Goal: Task Accomplishment & Management: Use online tool/utility

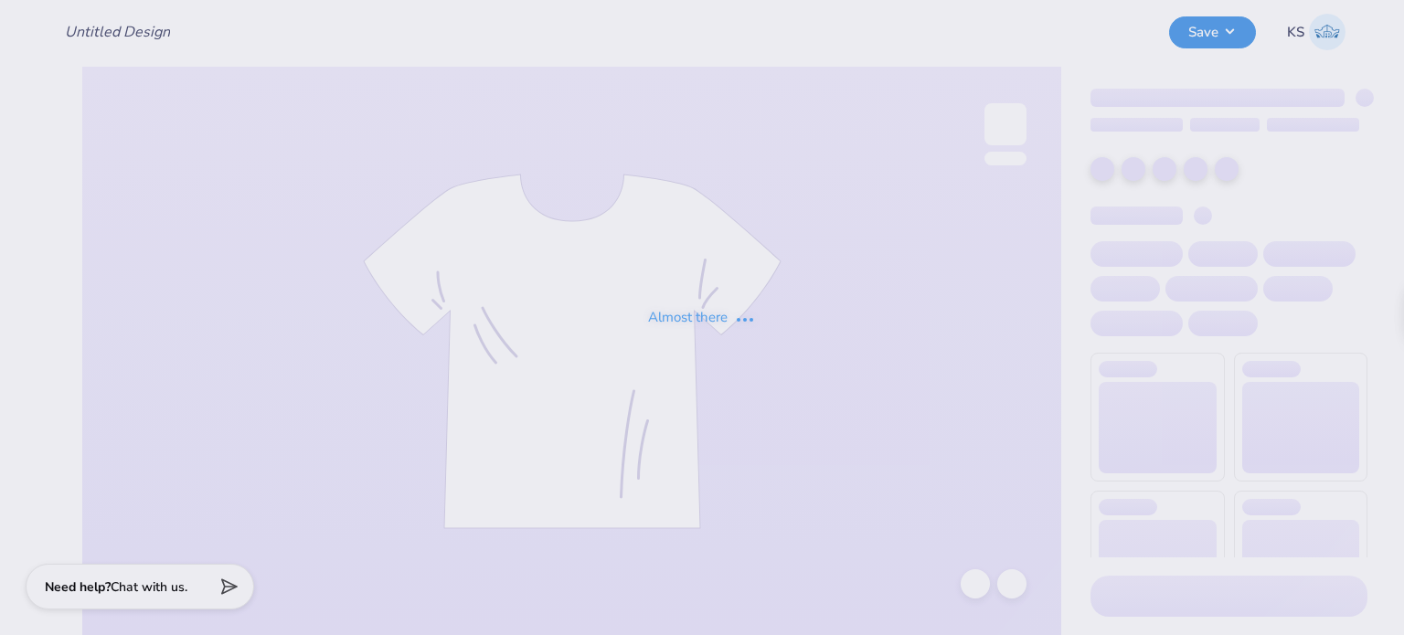
type input "girl game day"
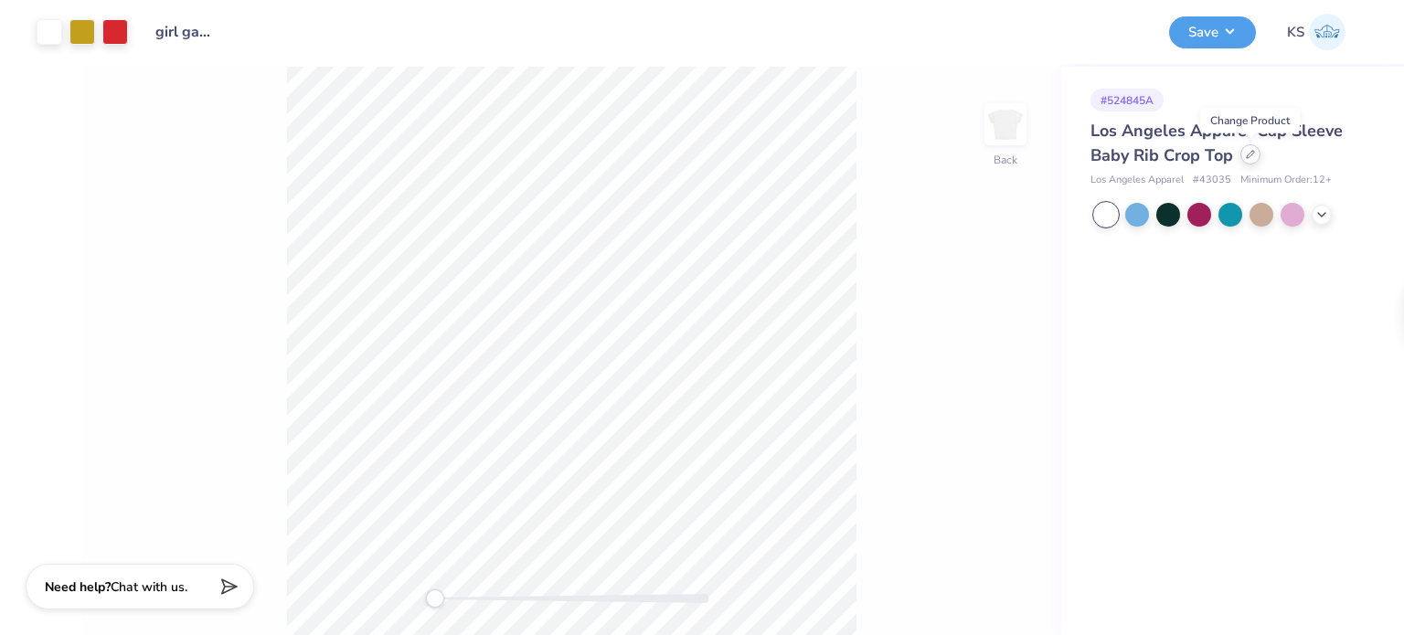
click at [1250, 155] on icon at bounding box center [1250, 154] width 7 height 7
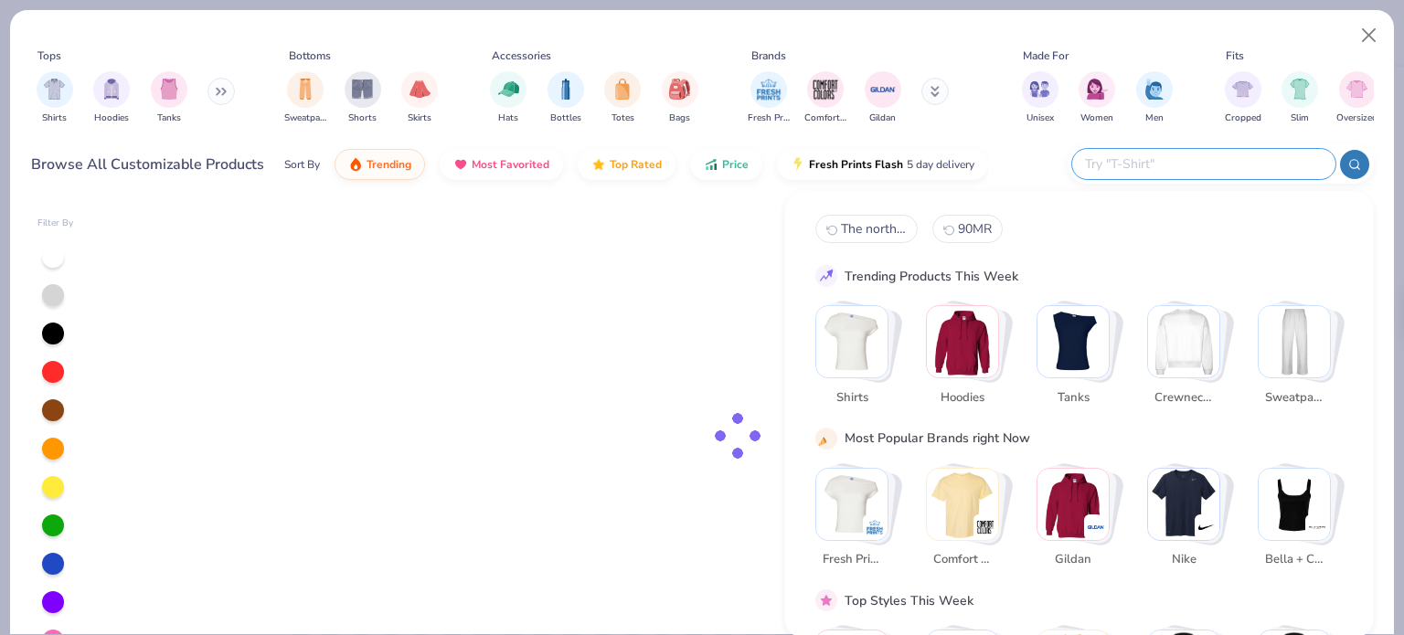
click at [1217, 170] on input "text" at bounding box center [1202, 164] width 239 height 21
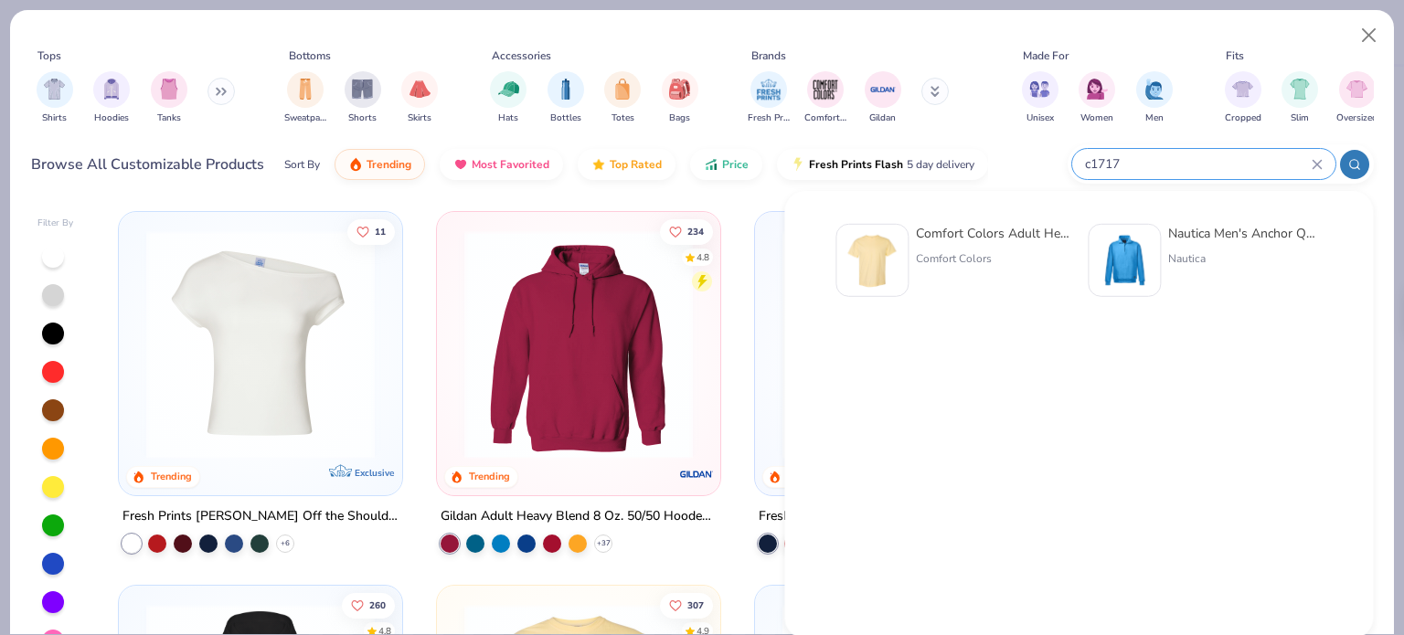
type input "c1717"
click at [903, 251] on div at bounding box center [871, 260] width 73 height 73
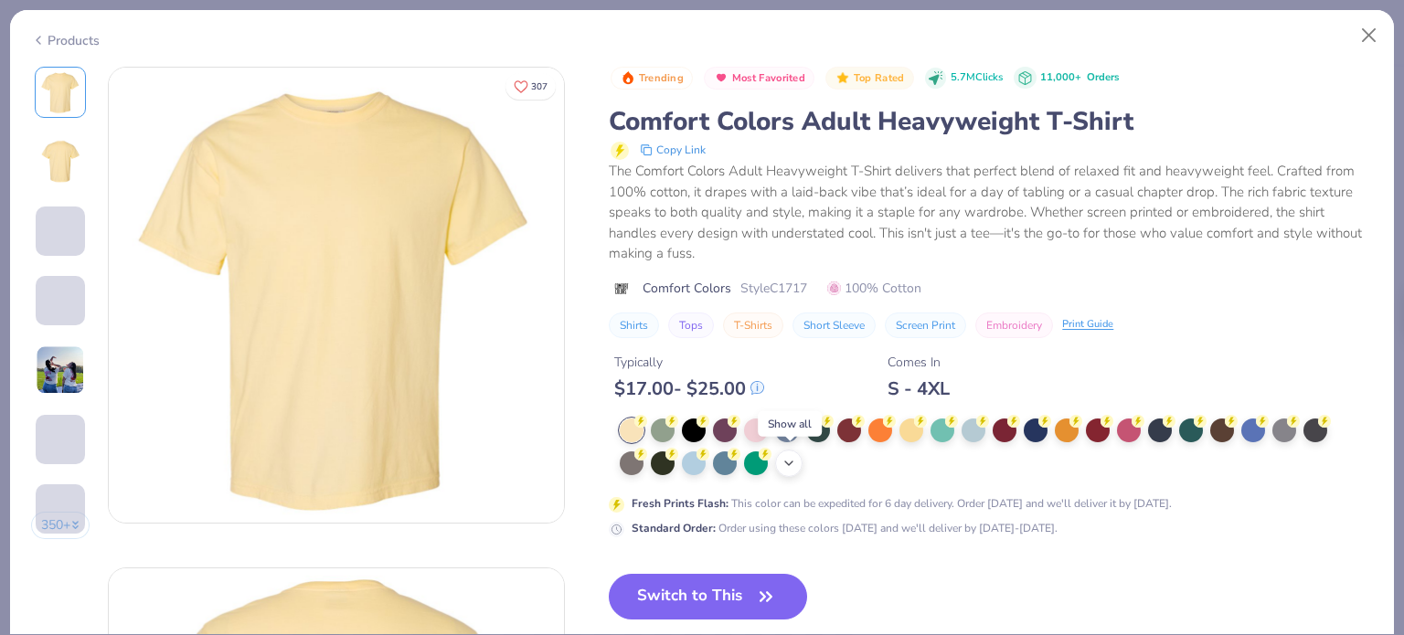
click at [792, 456] on icon at bounding box center [788, 463] width 15 height 15
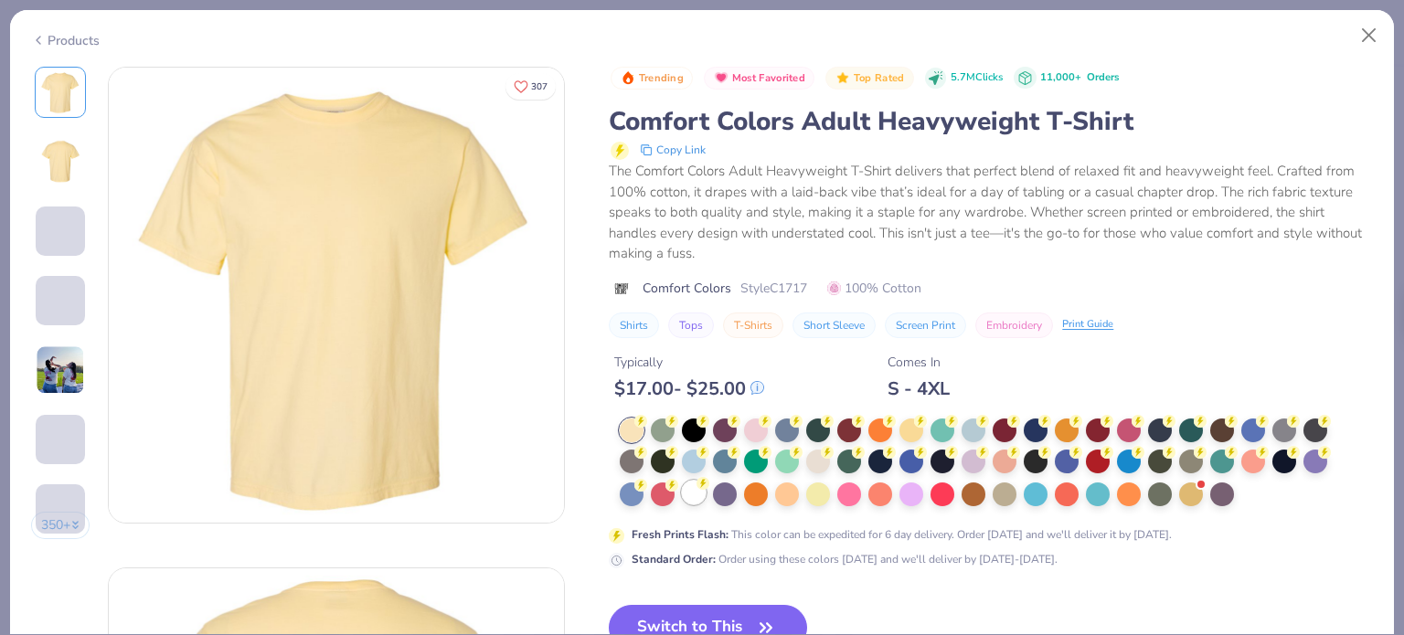
click at [704, 492] on div at bounding box center [694, 493] width 24 height 24
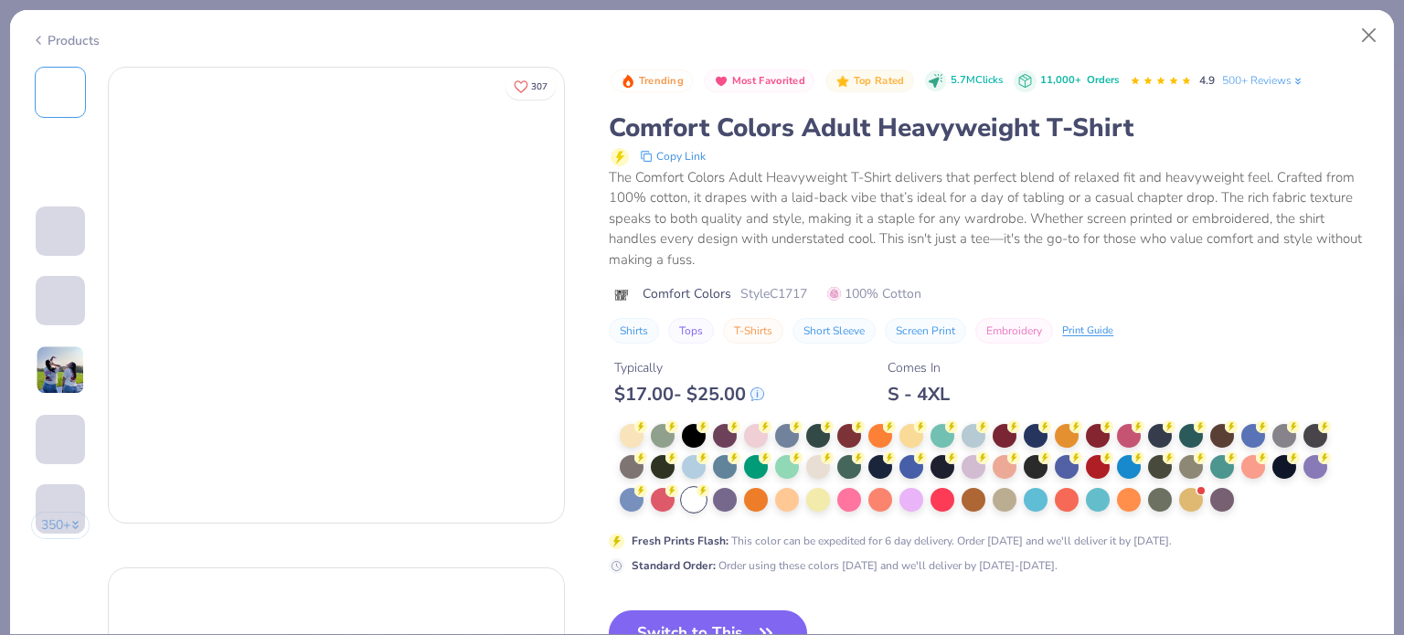
click at [753, 613] on button "Switch to This" at bounding box center [708, 634] width 198 height 46
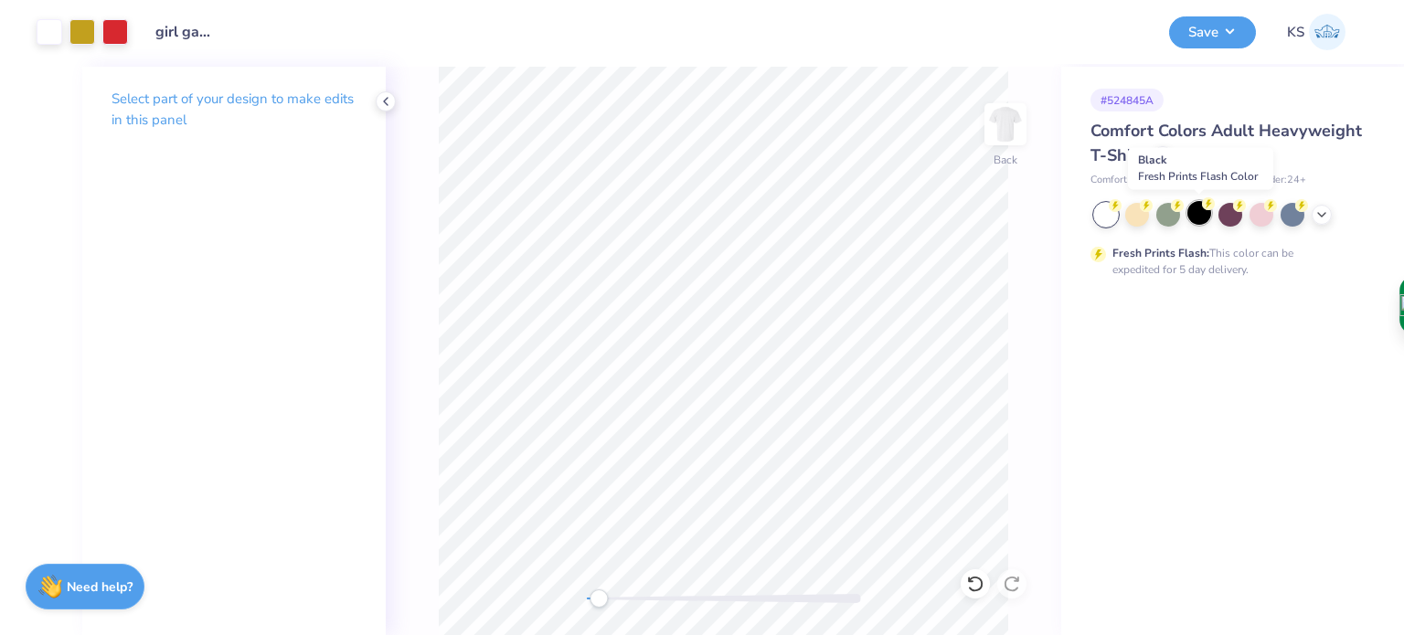
click at [1203, 216] on div at bounding box center [1199, 213] width 24 height 24
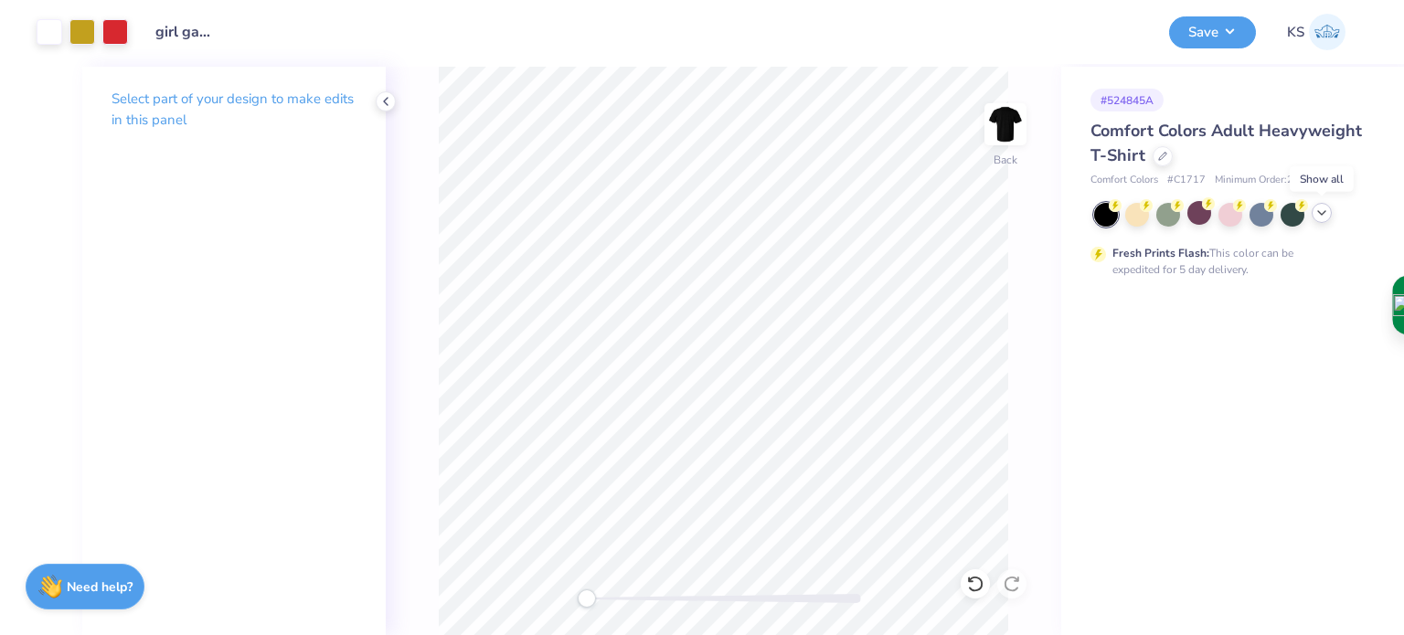
click at [1316, 215] on icon at bounding box center [1321, 213] width 15 height 15
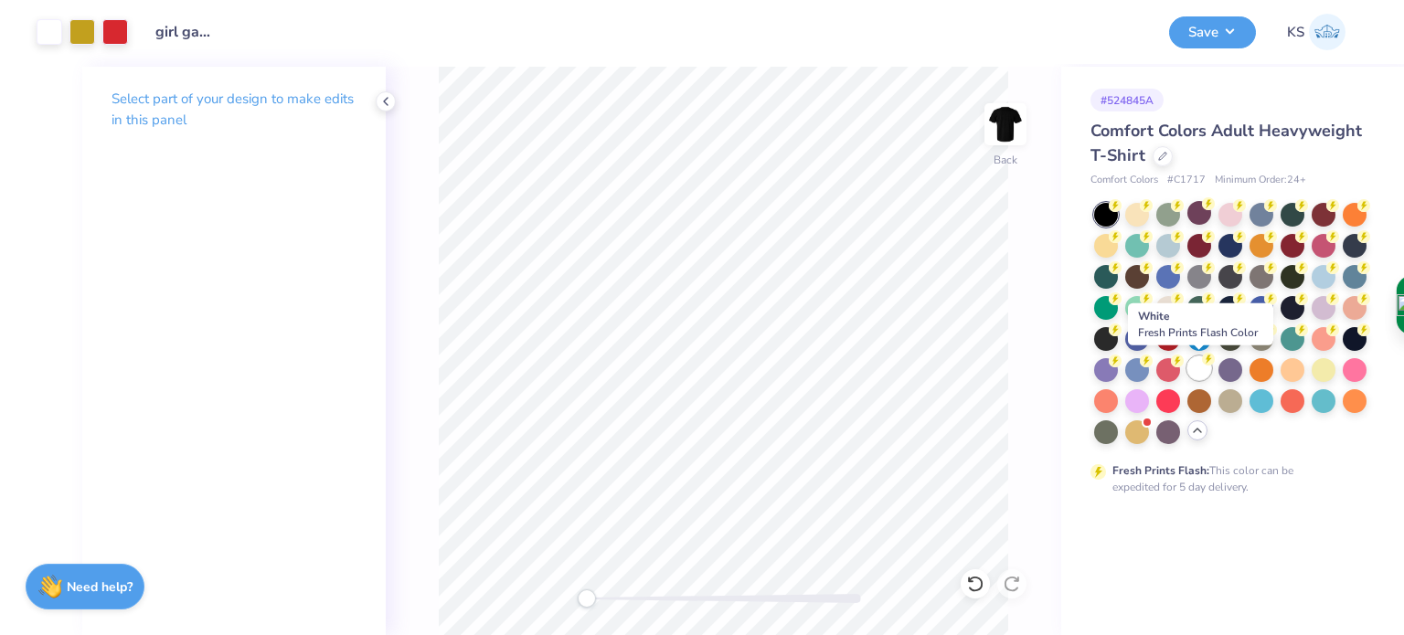
click at [1204, 364] on icon at bounding box center [1208, 359] width 13 height 13
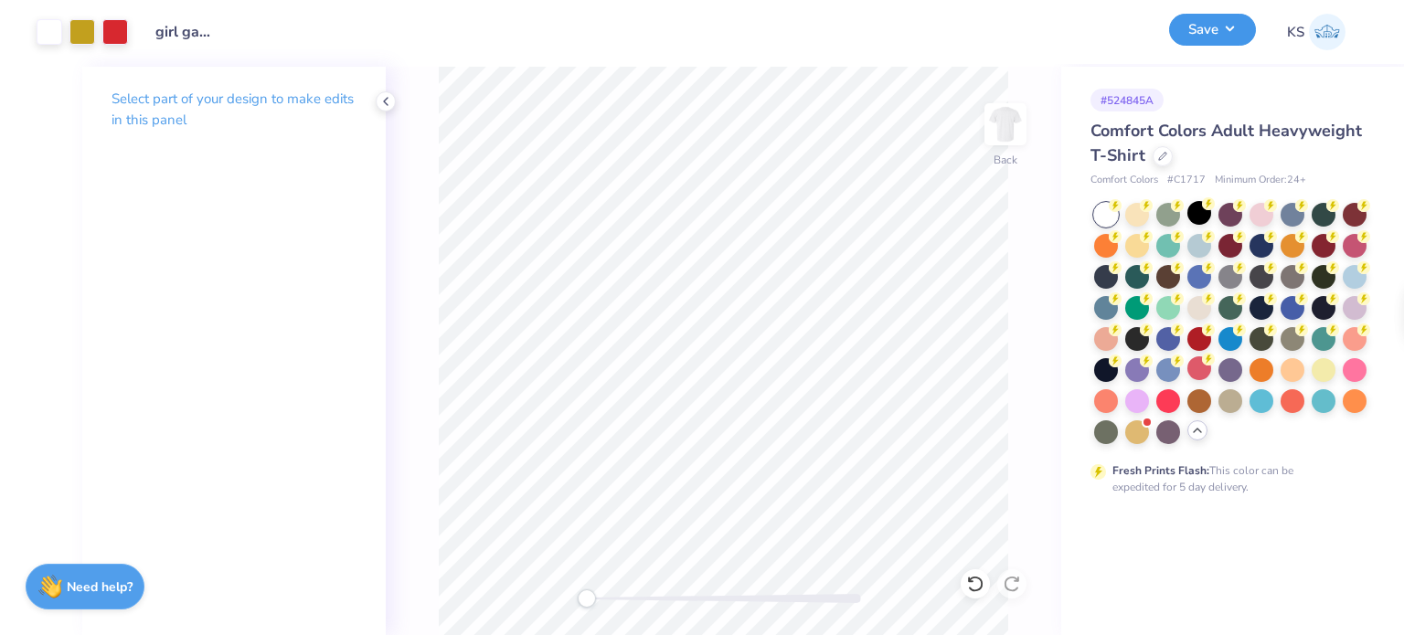
click at [1210, 40] on button "Save" at bounding box center [1212, 30] width 87 height 32
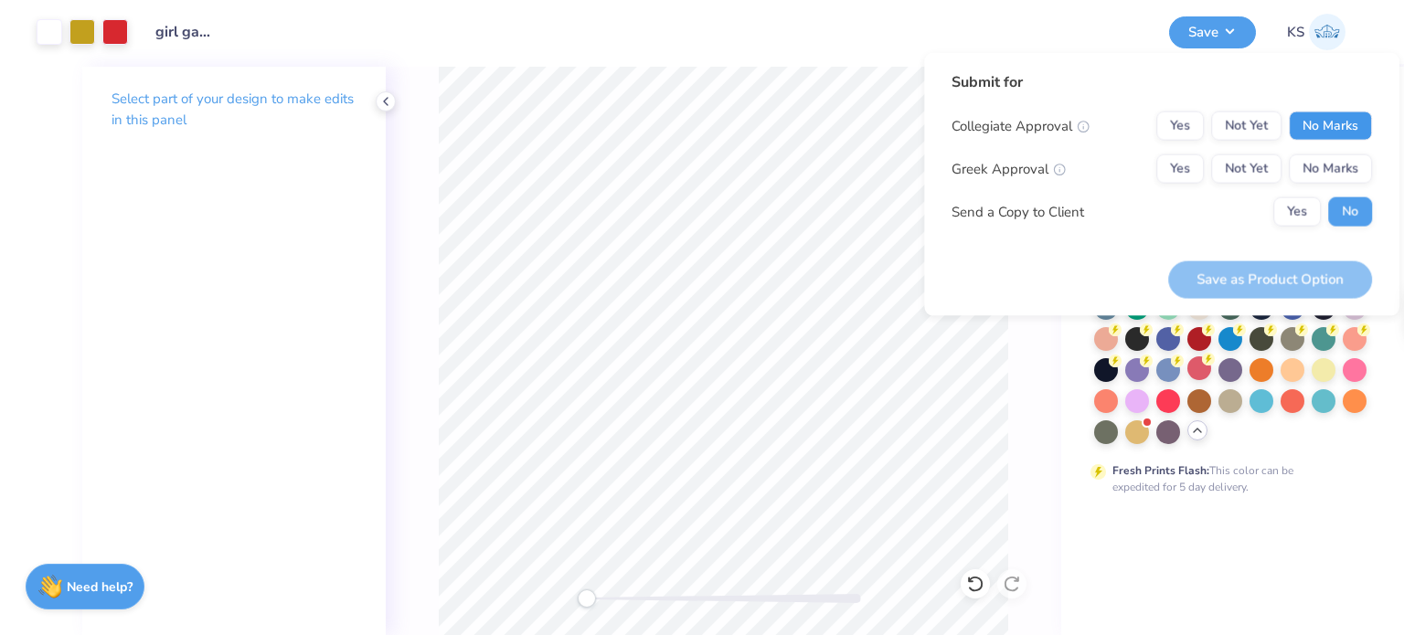
click at [1335, 135] on button "No Marks" at bounding box center [1330, 126] width 83 height 29
click at [1338, 168] on button "No Marks" at bounding box center [1330, 168] width 83 height 29
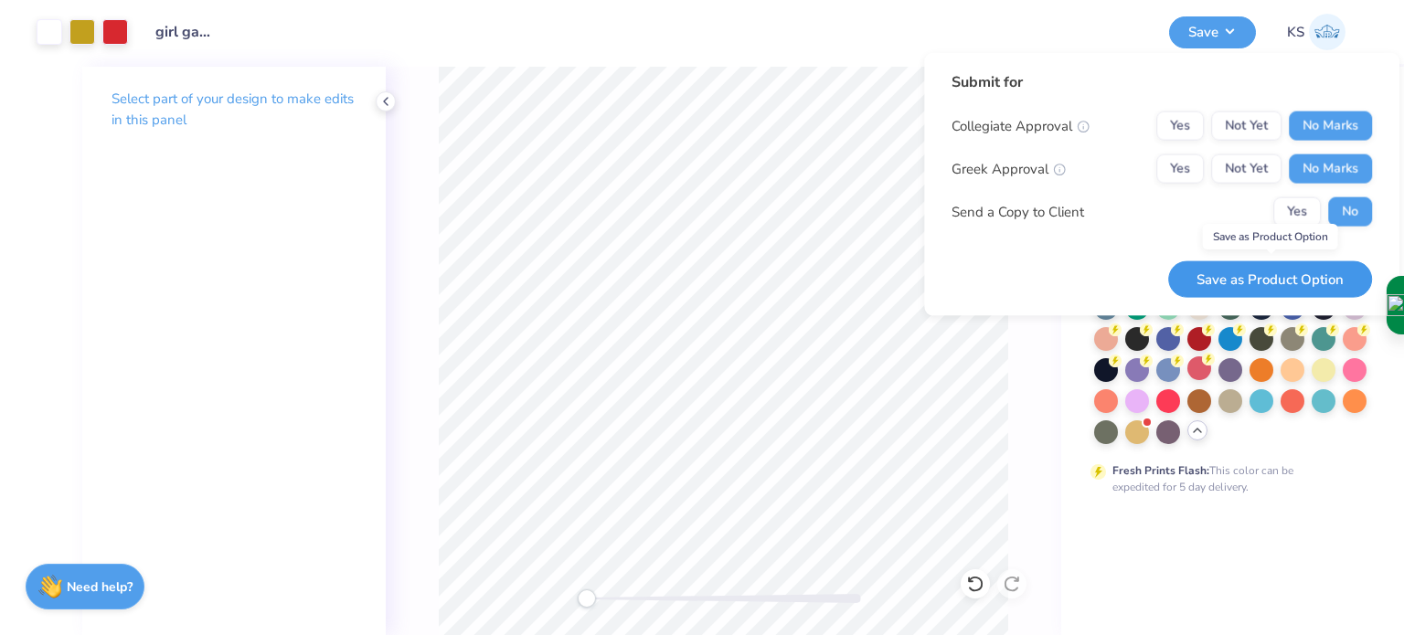
click at [1308, 274] on button "Save as Product Option" at bounding box center [1270, 278] width 204 height 37
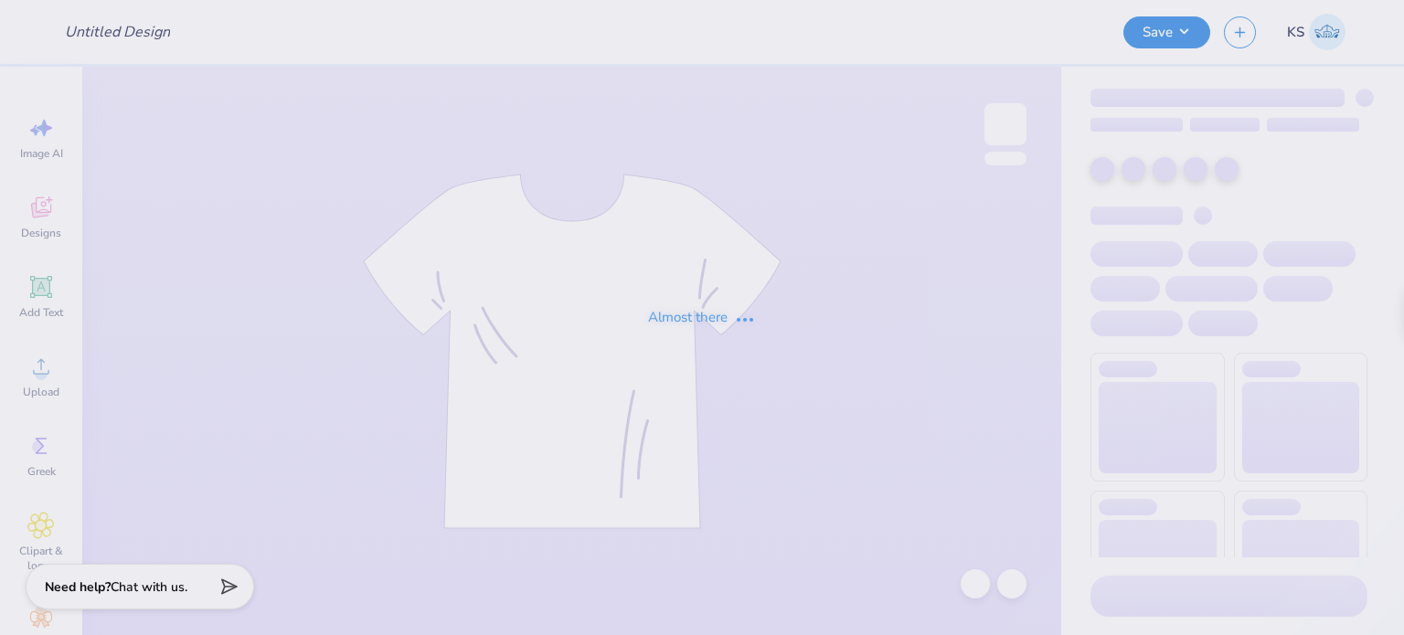
type input "girl game day"
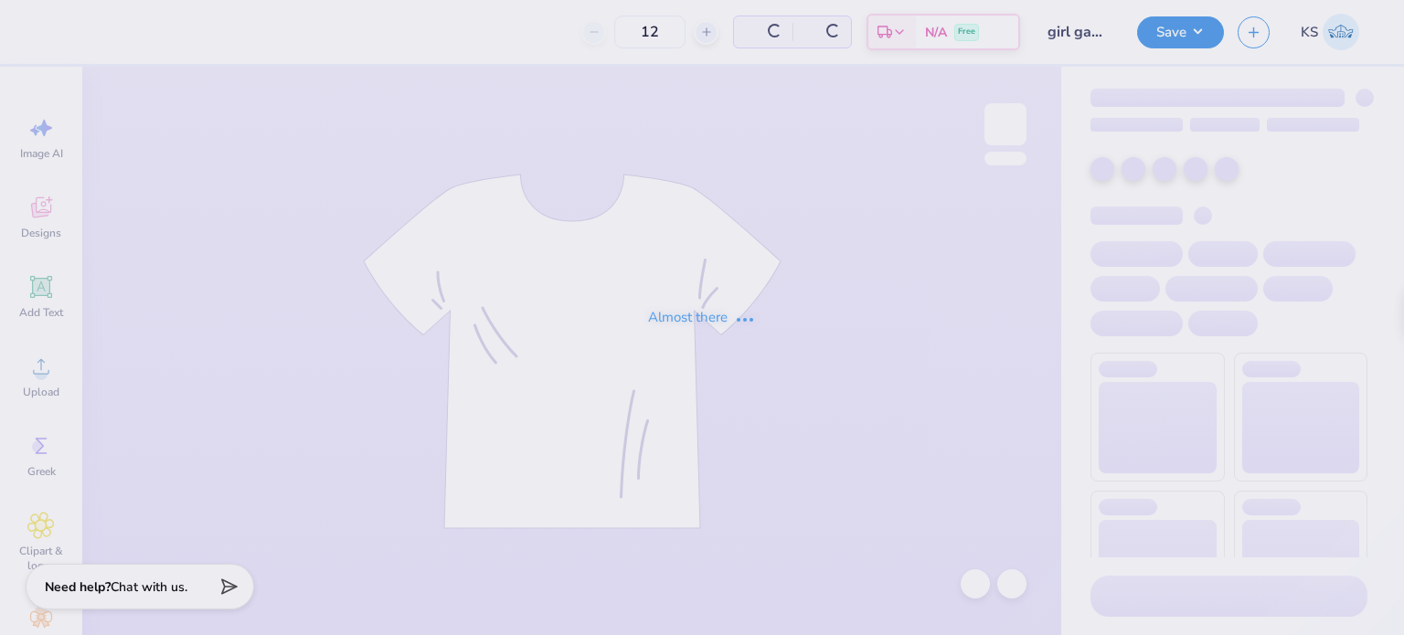
type input "25"
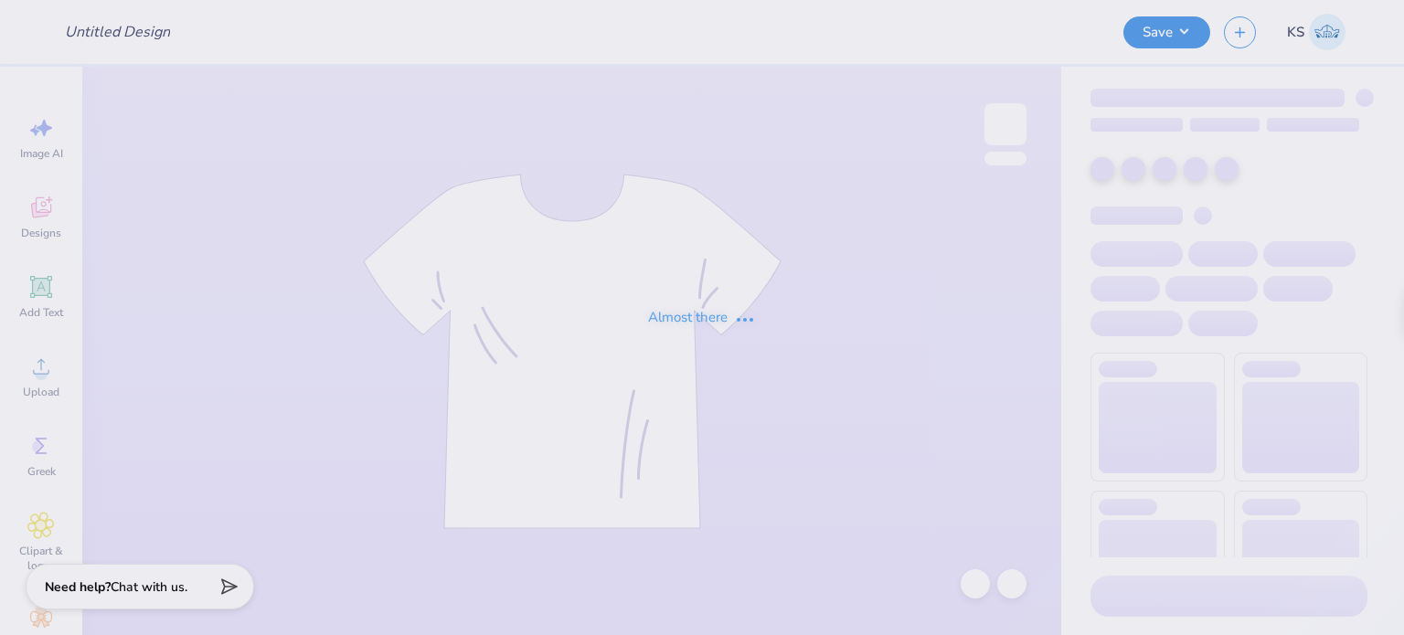
type input "girl game day"
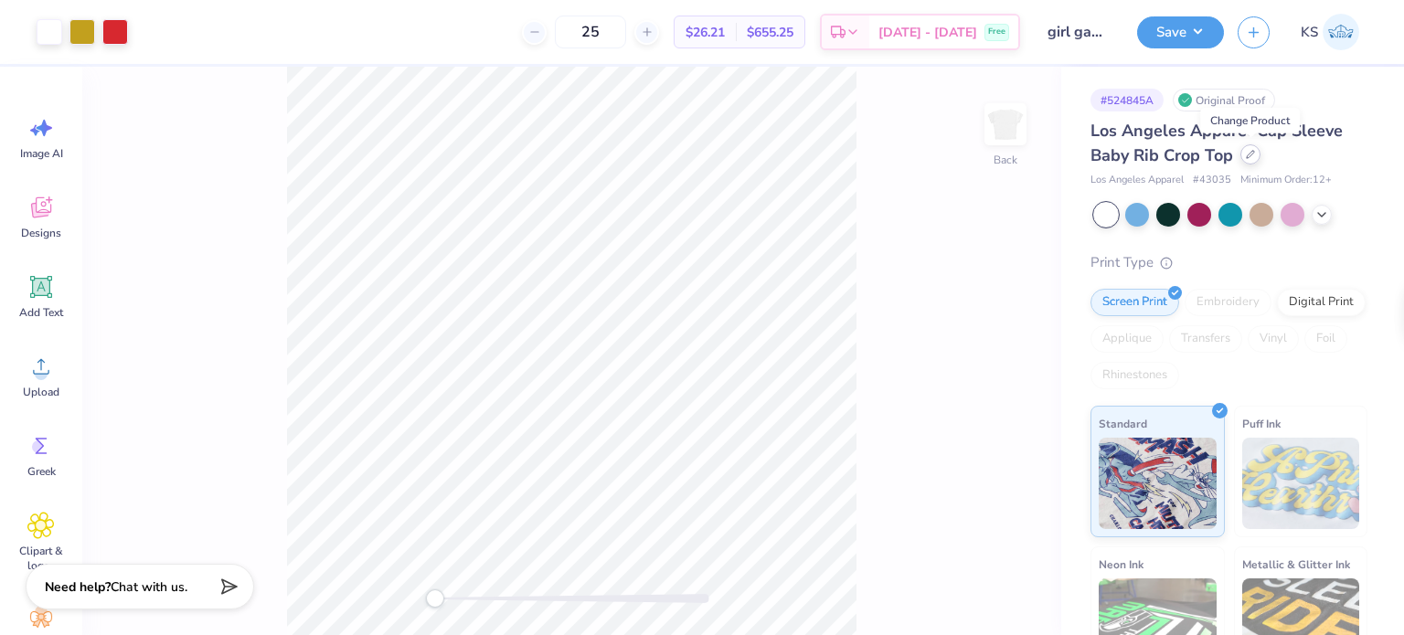
click at [1248, 152] on icon at bounding box center [1250, 154] width 9 height 9
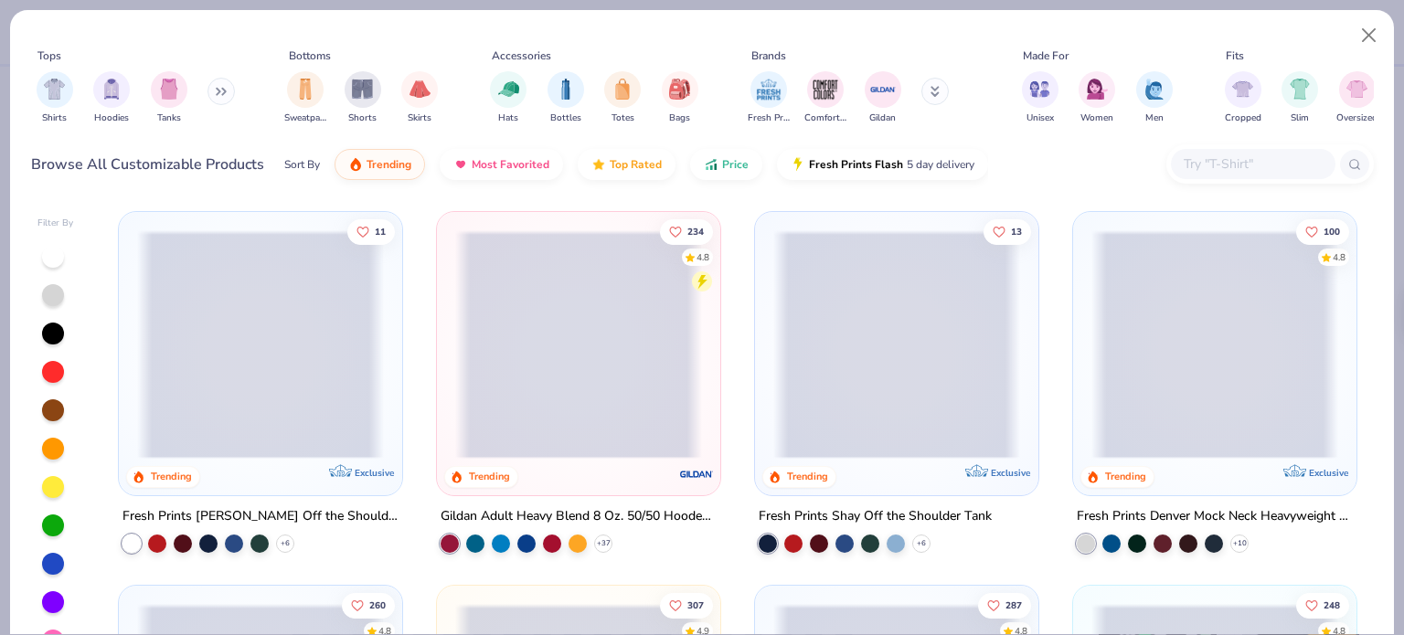
click at [1221, 149] on div at bounding box center [1253, 164] width 165 height 30
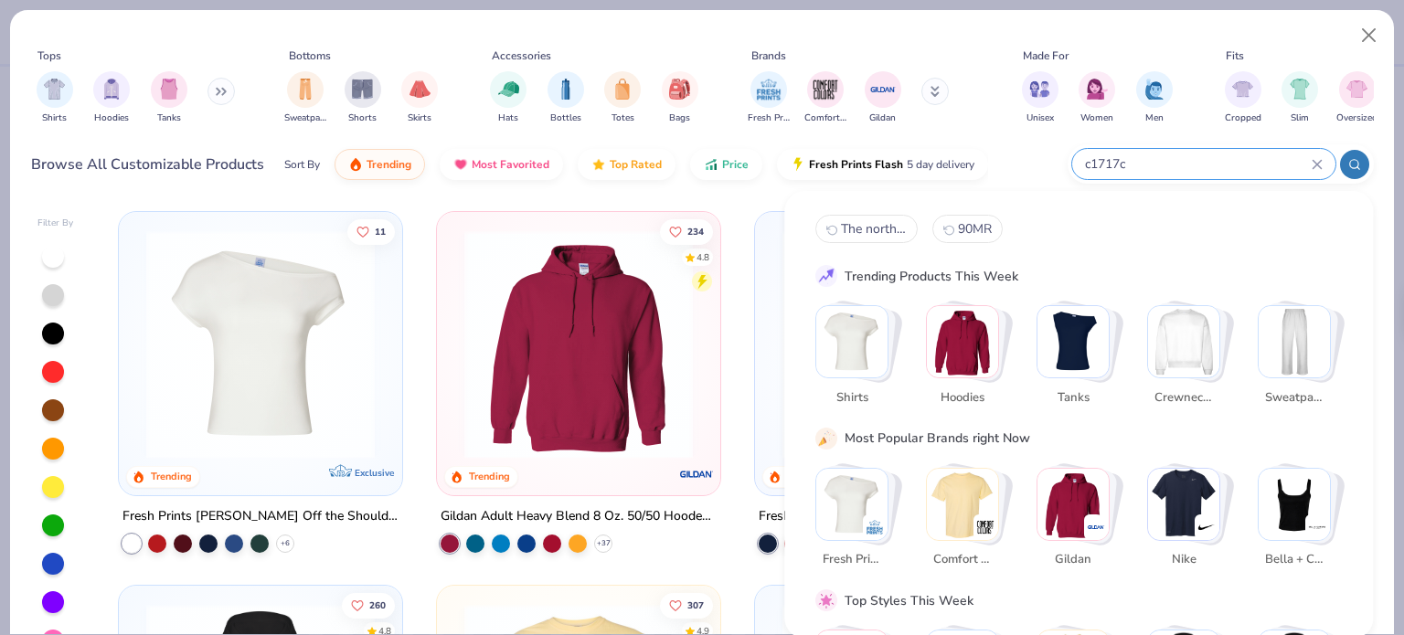
click at [1221, 161] on input "c1717c" at bounding box center [1197, 164] width 228 height 21
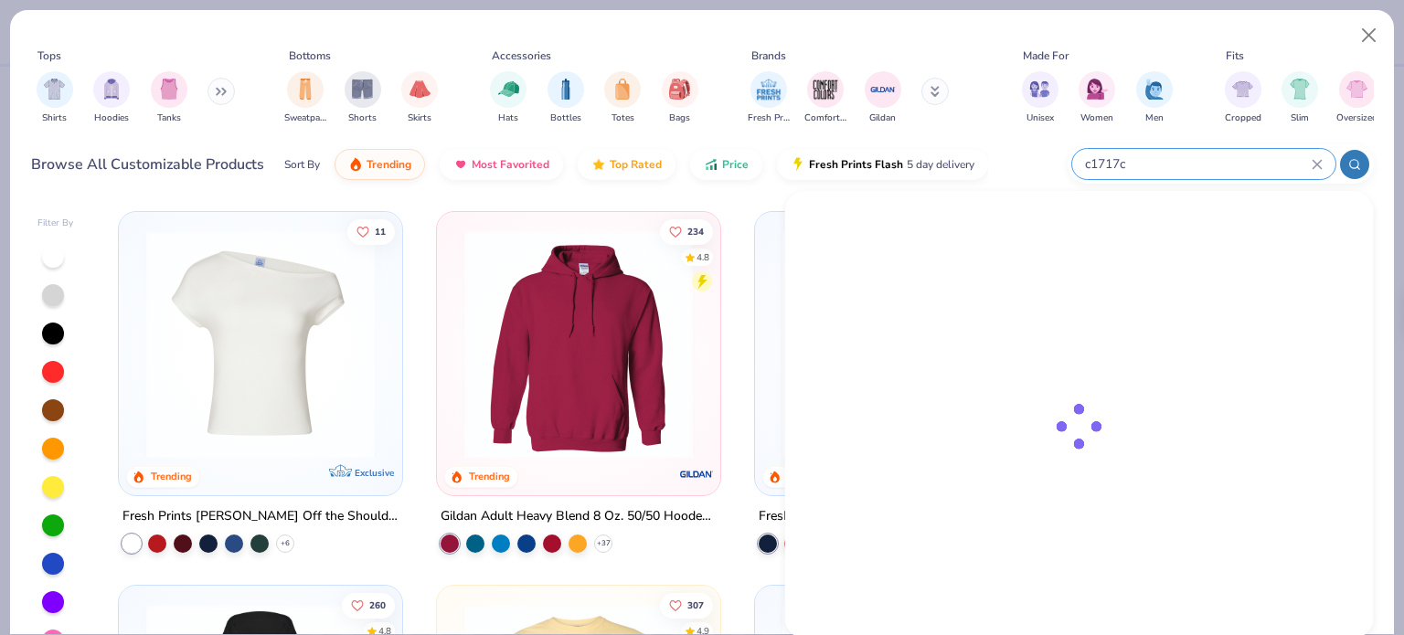
click at [1221, 161] on input "c1717c" at bounding box center [1197, 164] width 228 height 21
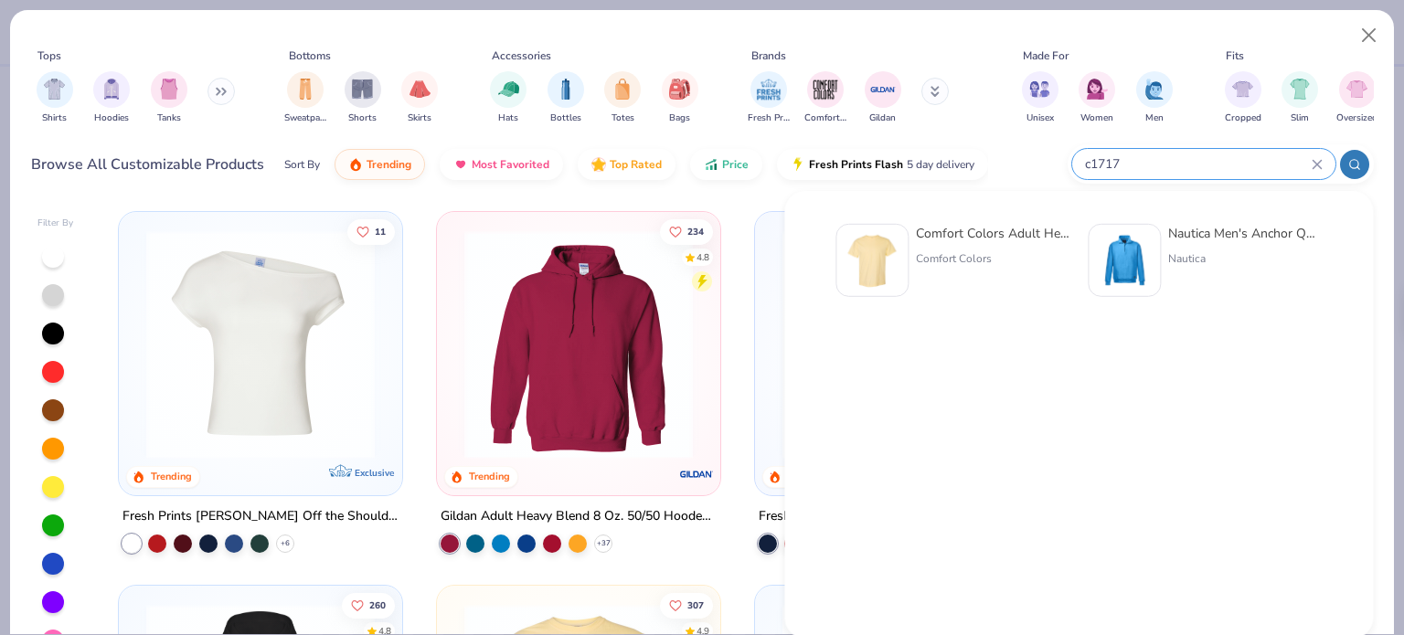
type input "c1717"
click at [967, 251] on div "Comfort Colors" at bounding box center [993, 258] width 154 height 16
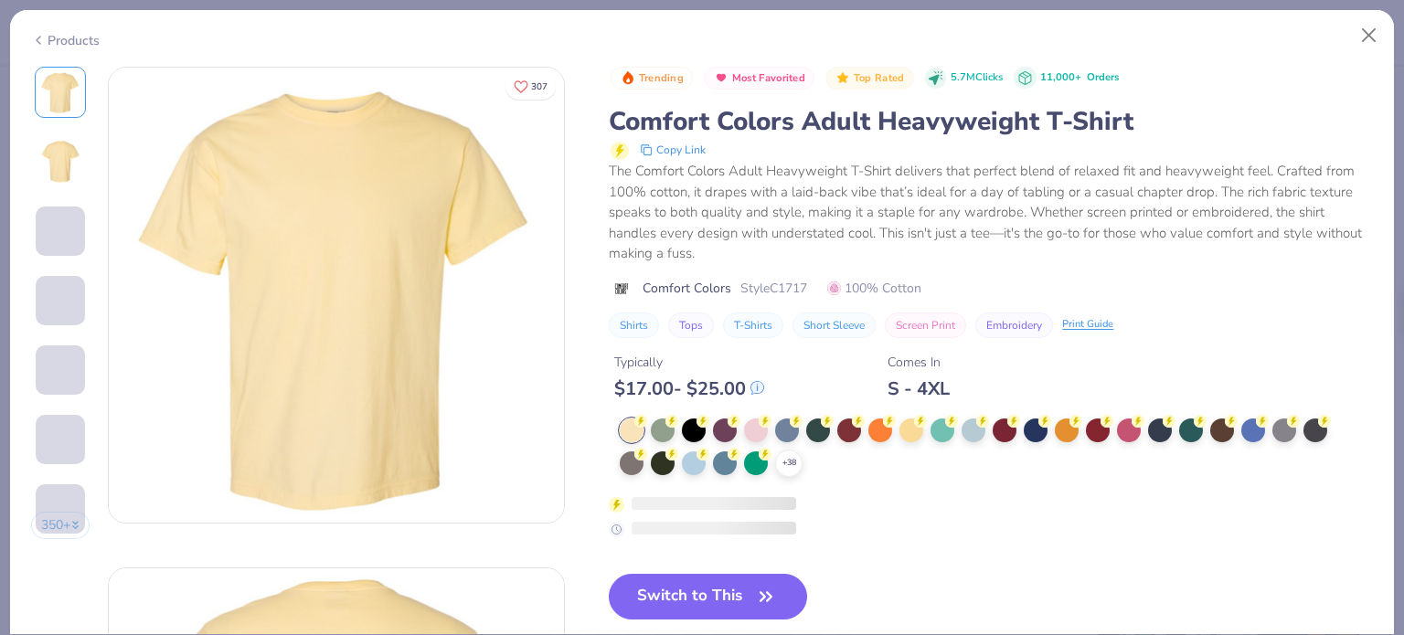
click at [0, 0] on icon at bounding box center [0, 0] width 0 height 0
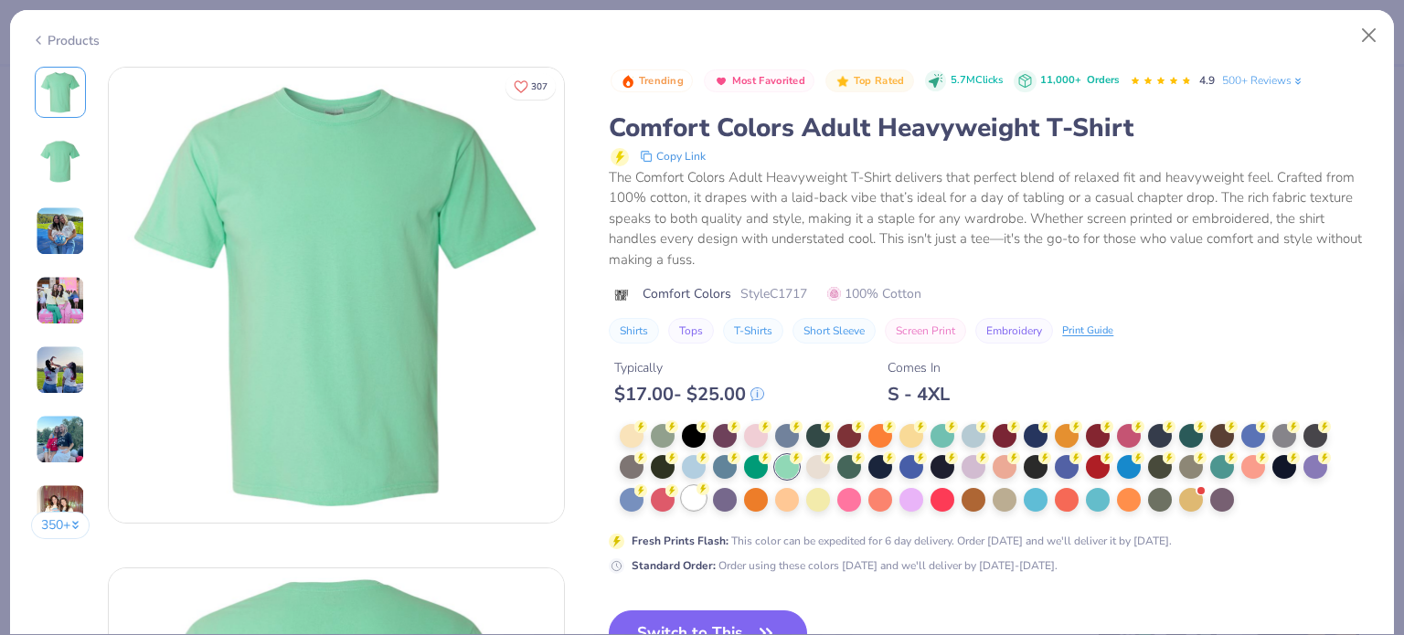
click at [695, 497] on div at bounding box center [694, 498] width 24 height 24
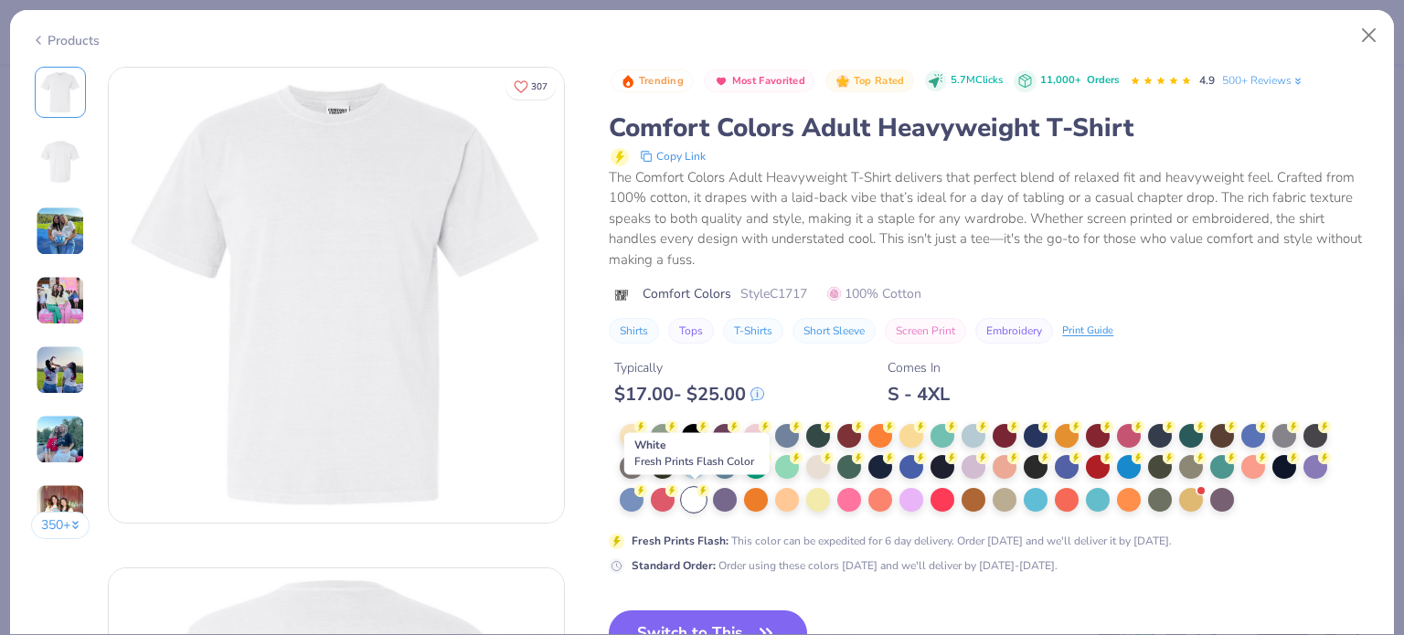
click at [735, 587] on div "Trending Most Favorited Top Rated 5.7M Clicks 11,000+ Orders 4.9 500+ Reviews C…" at bounding box center [991, 463] width 764 height 792
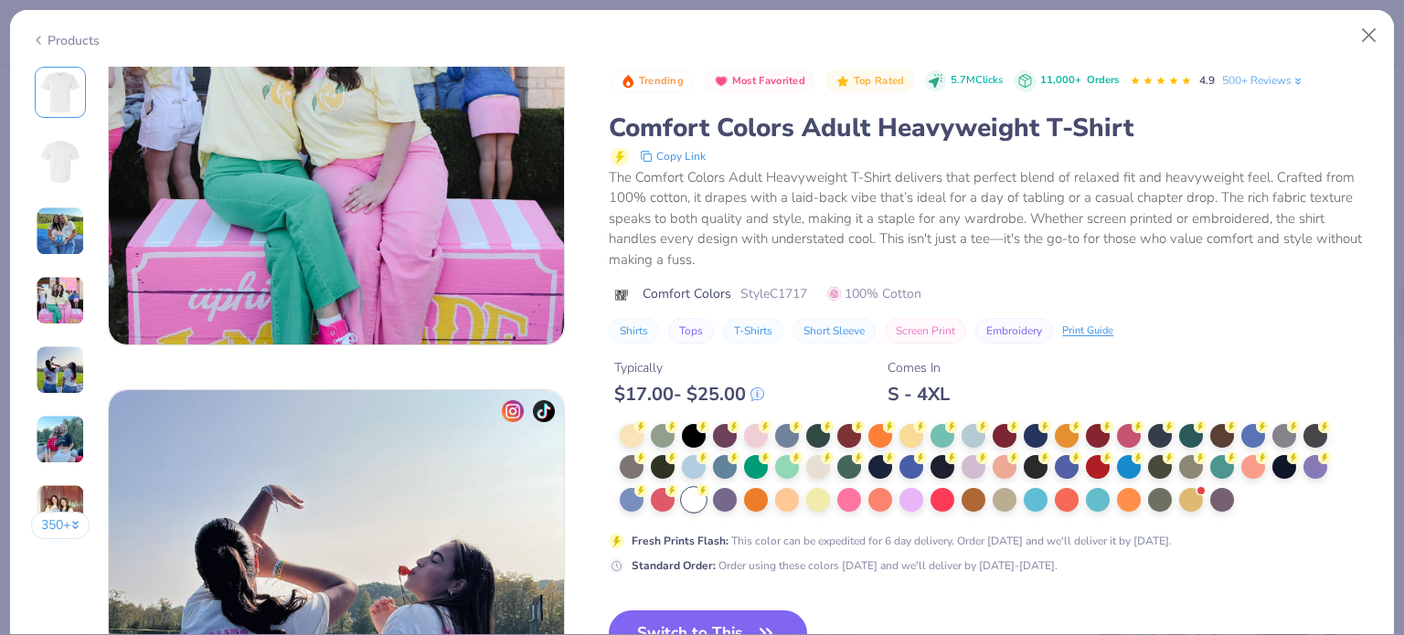
scroll to position [2494, 0]
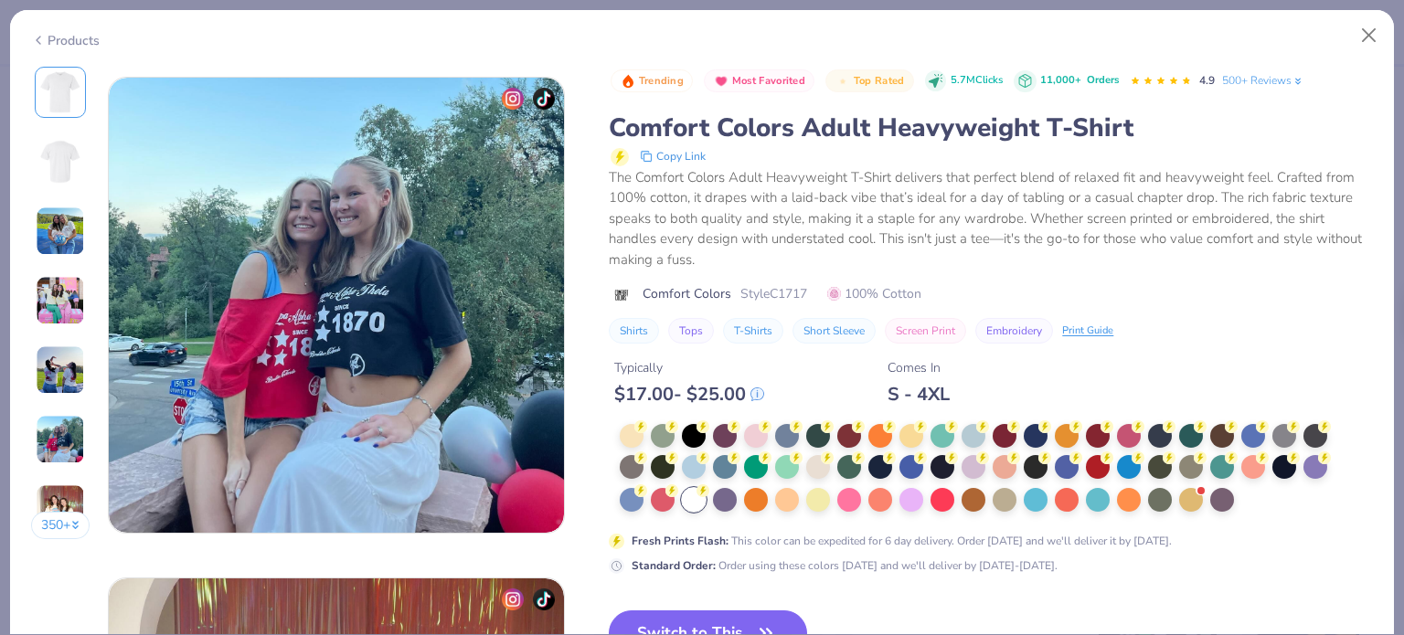
click at [673, 613] on button "Switch to This" at bounding box center [708, 634] width 198 height 46
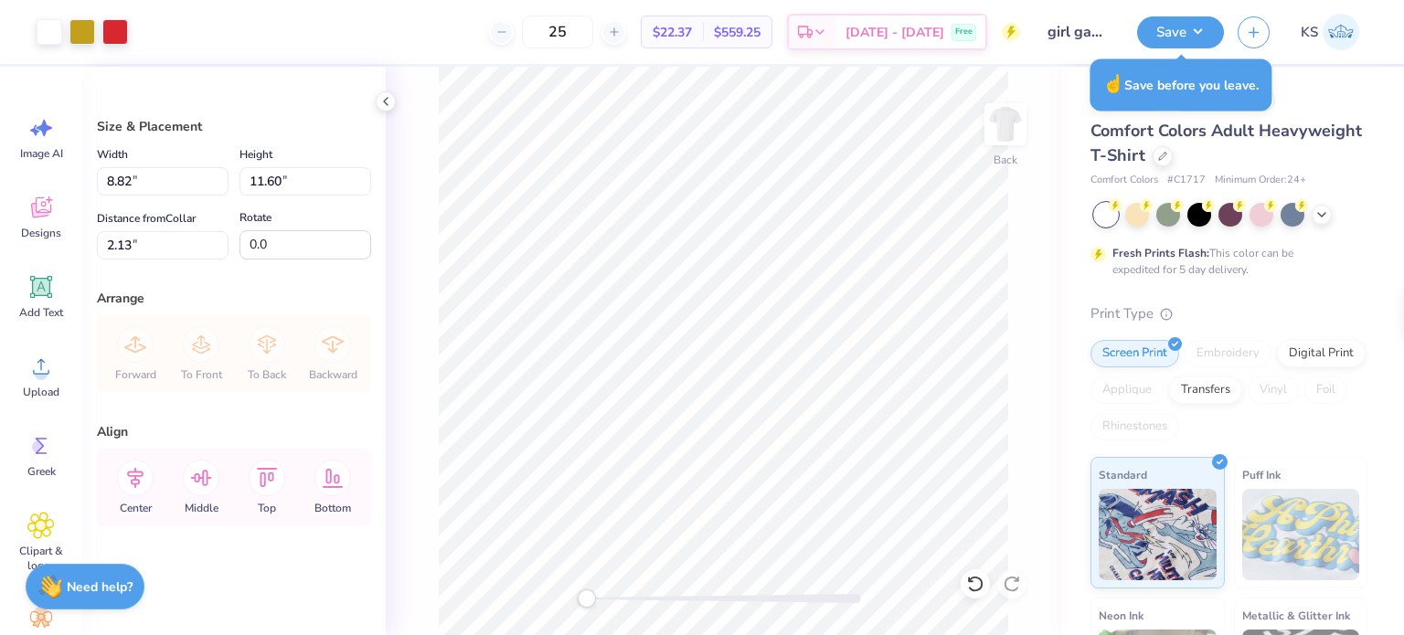
type input "8.82"
type input "11.60"
type input "2.13"
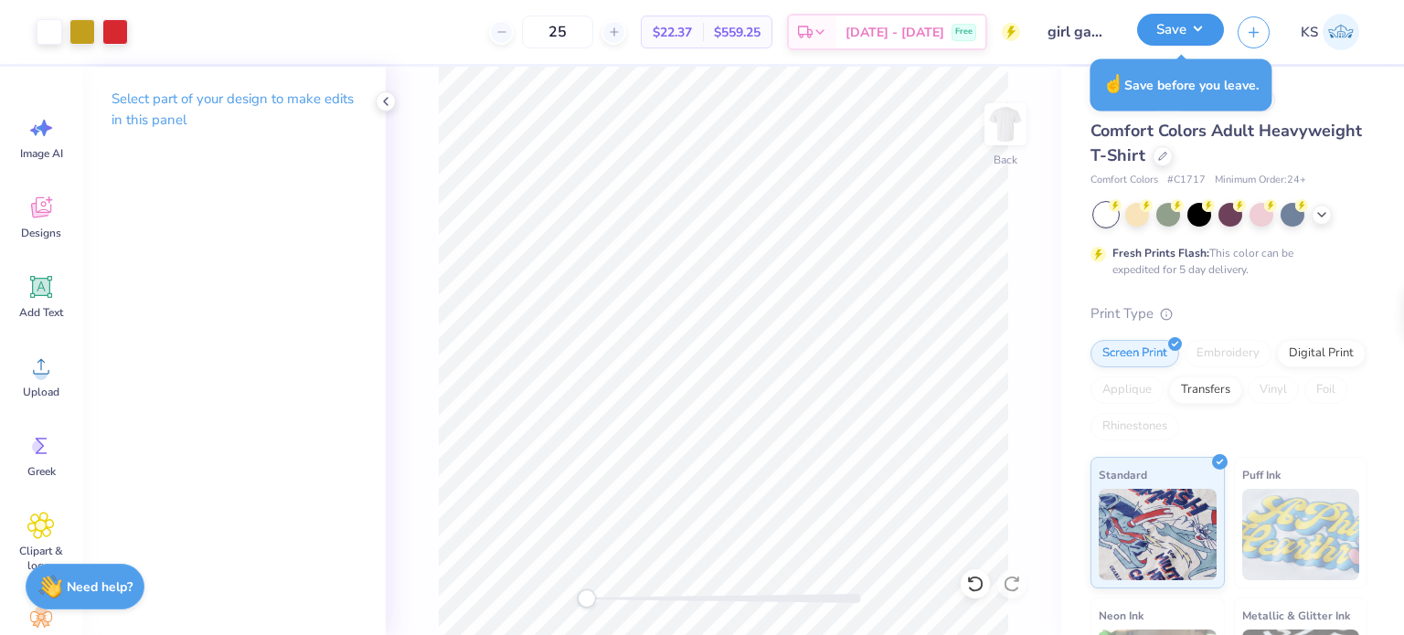
click at [1147, 37] on button "Save" at bounding box center [1180, 30] width 87 height 32
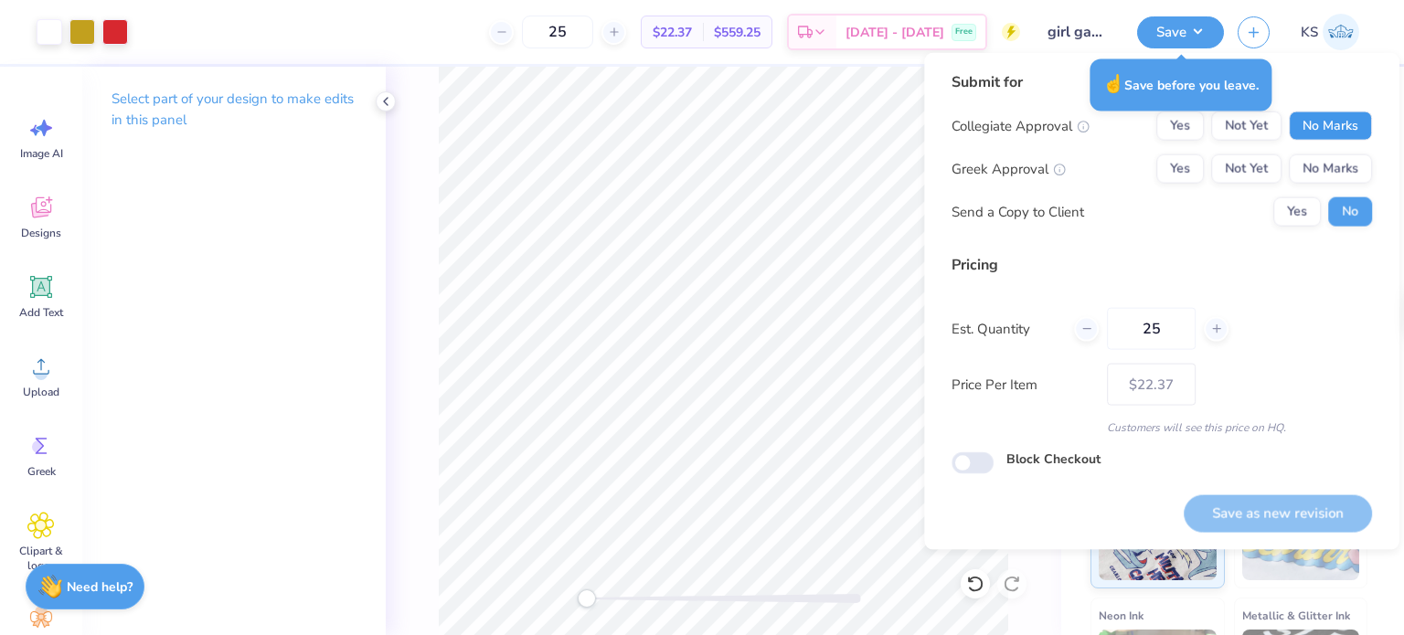
click at [1303, 113] on button "No Marks" at bounding box center [1330, 126] width 83 height 29
click at [1322, 156] on button "No Marks" at bounding box center [1330, 168] width 83 height 29
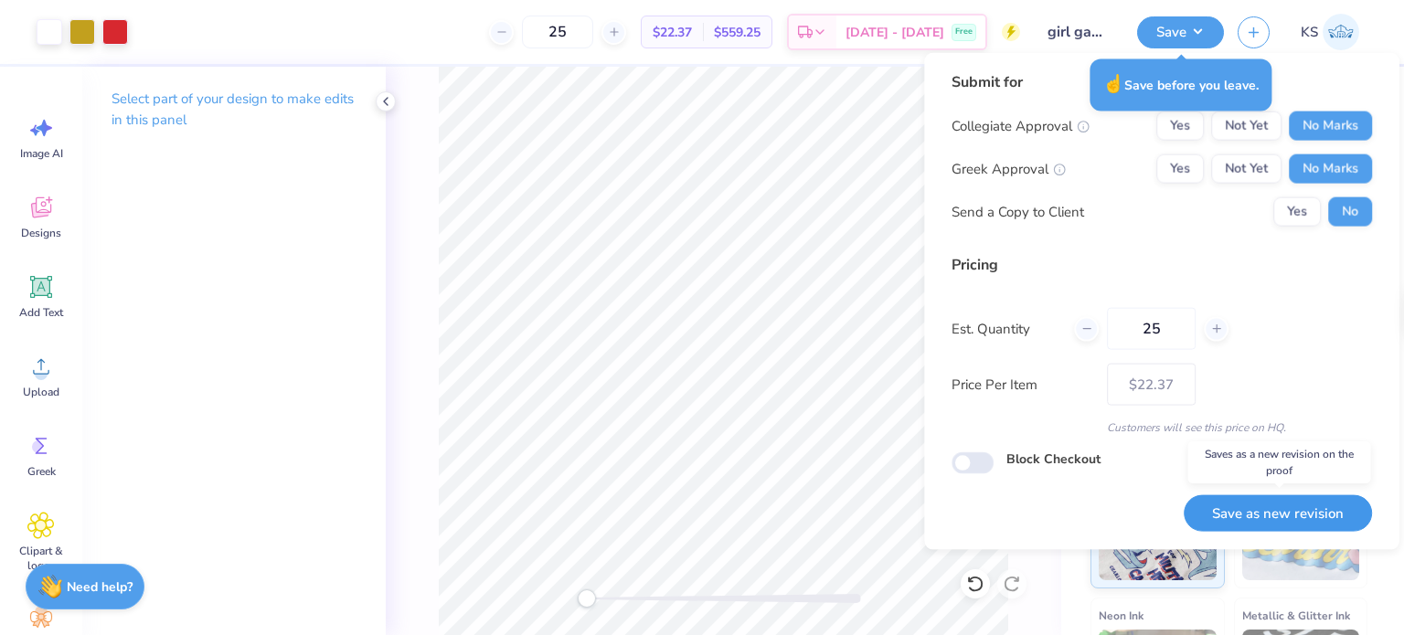
click at [1308, 515] on button "Save as new revision" at bounding box center [1278, 512] width 188 height 37
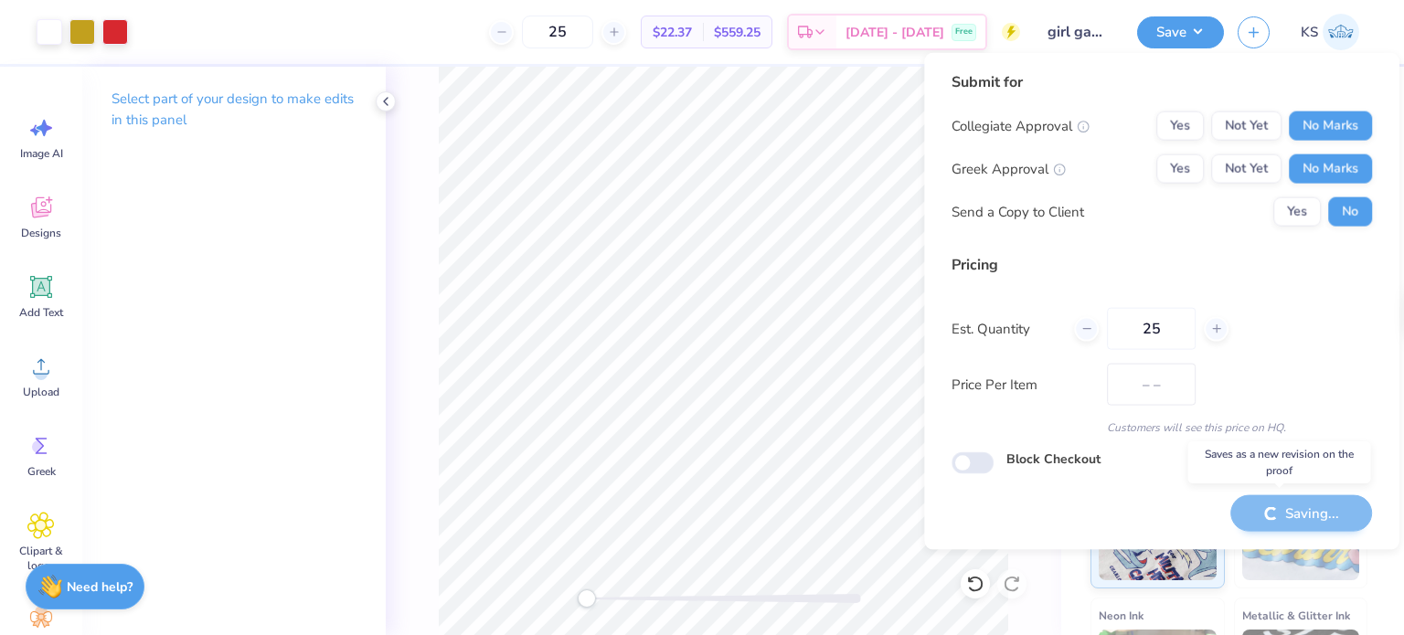
type input "$22.37"
